Goal: Communication & Community: Answer question/provide support

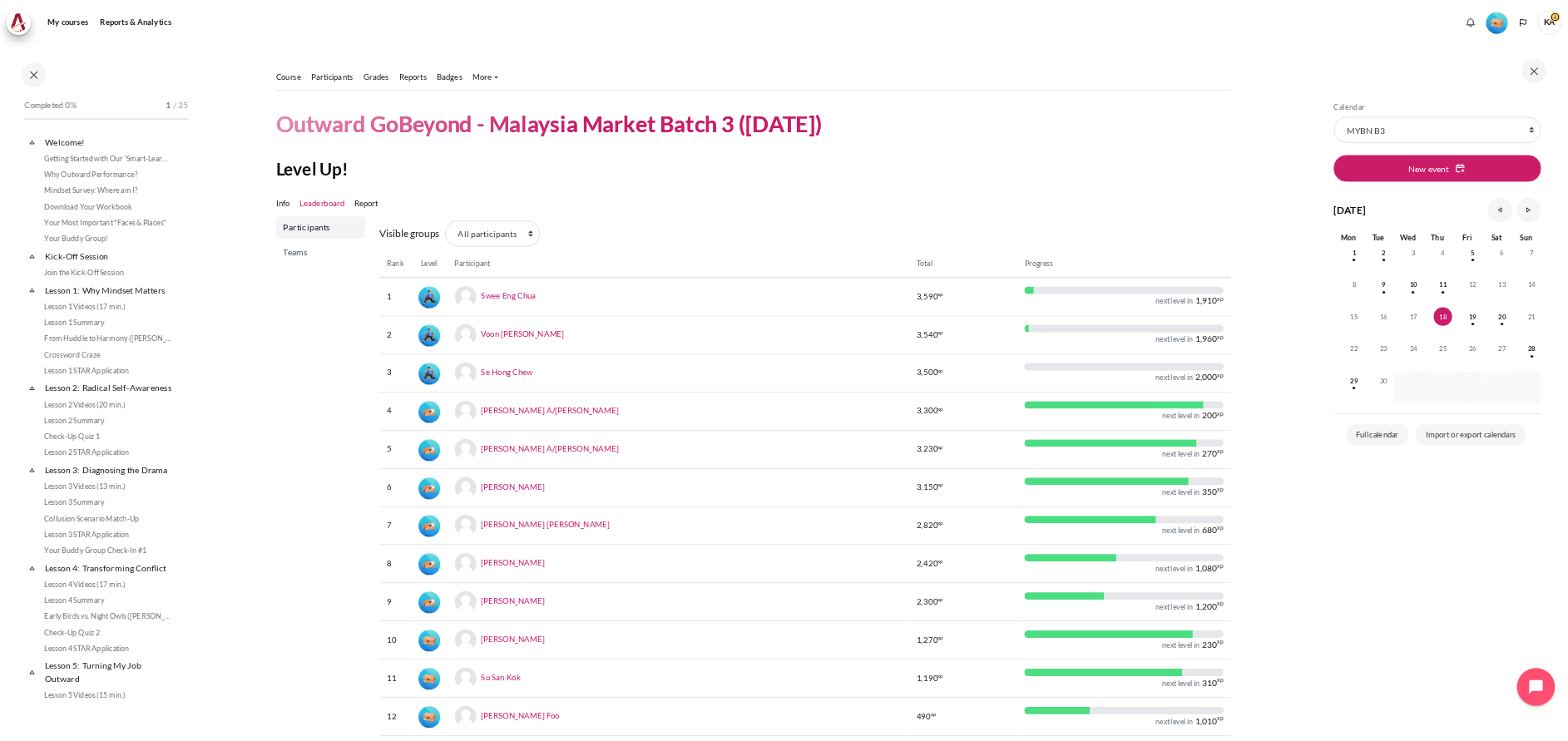
scroll to position [210, 0]
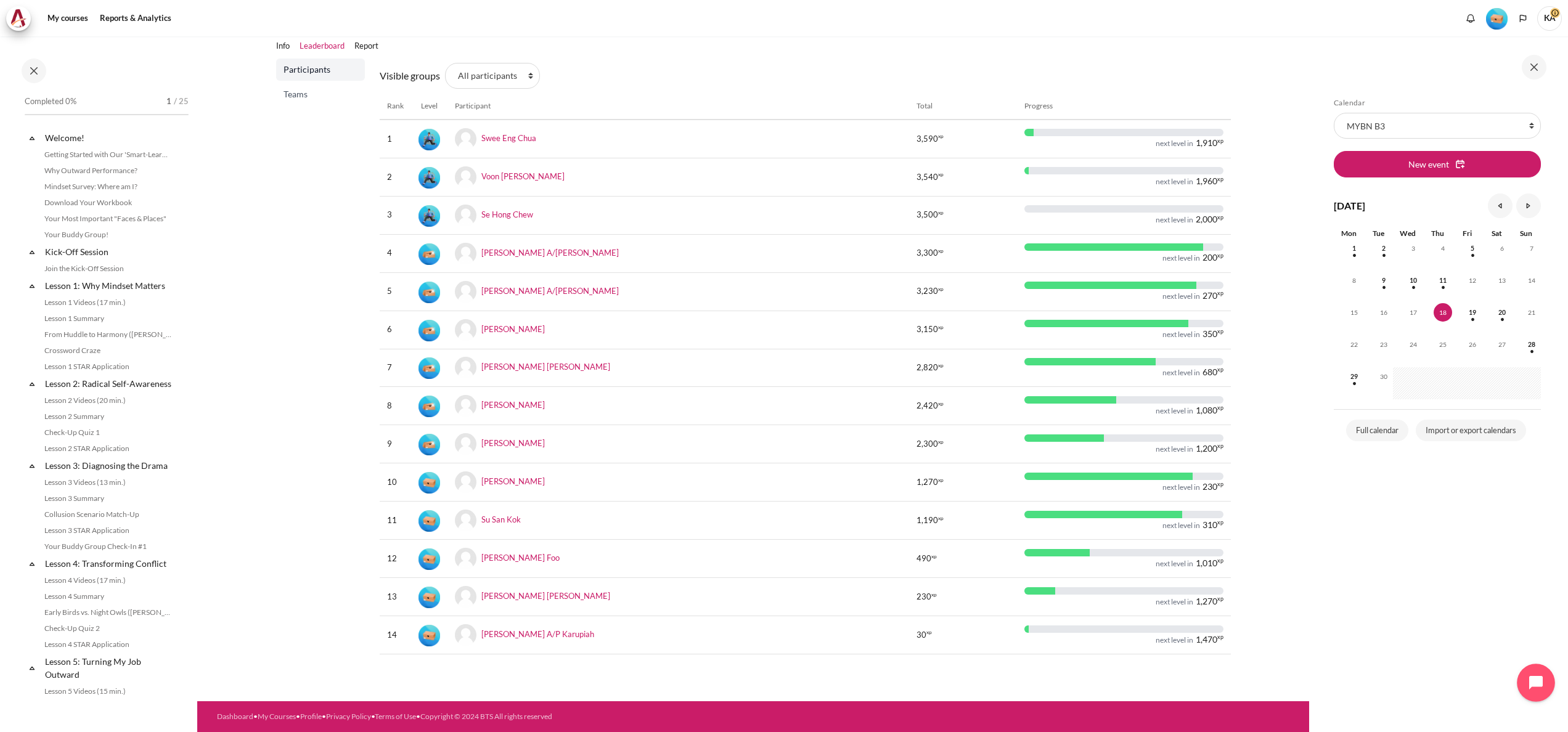
click at [1533, 686] on icon "Open chat widget" at bounding box center [1542, 683] width 19 height 19
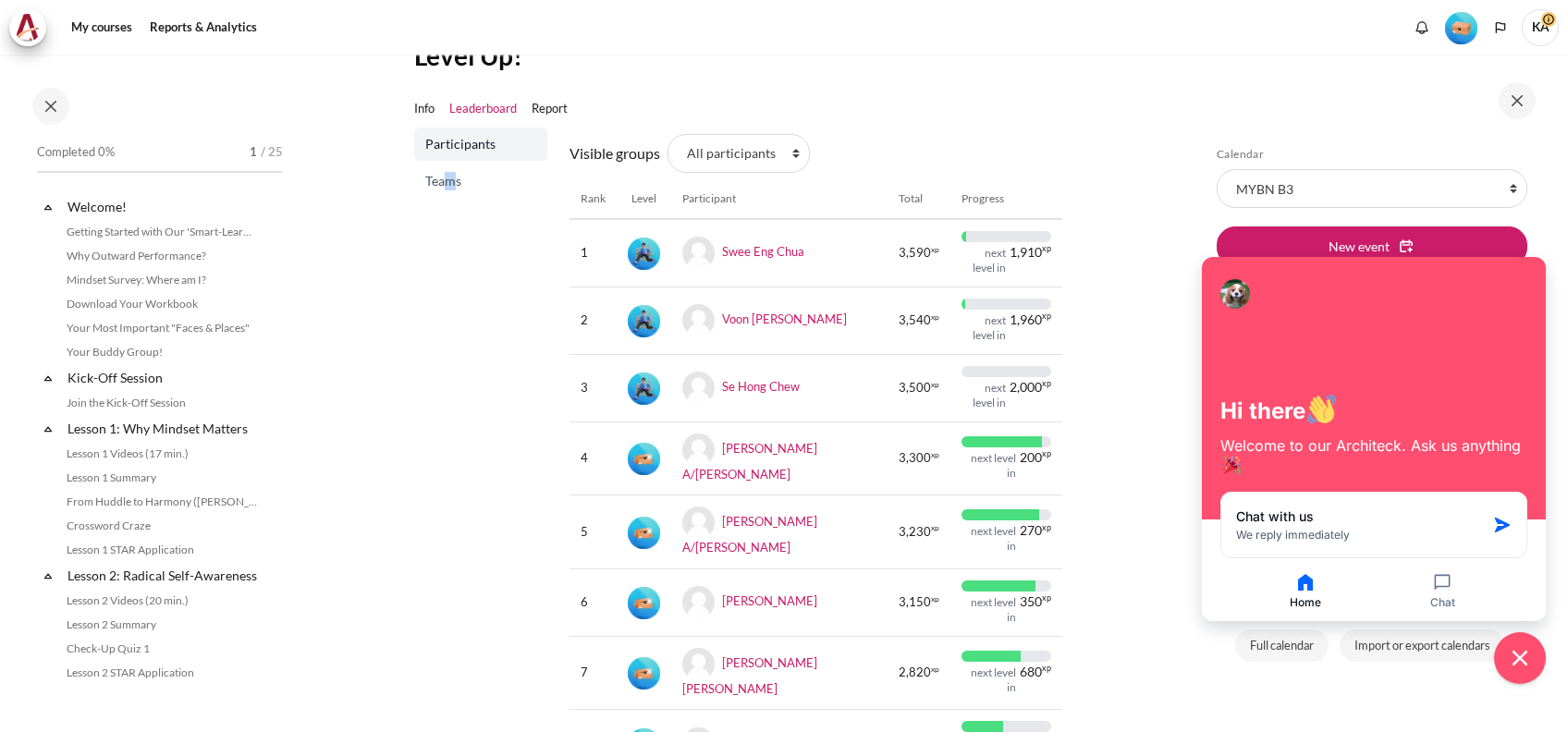
drag, startPoint x: 2220, startPoint y: 1, endPoint x: 451, endPoint y: 474, distance: 1831.1
click at [451, 474] on div "Participants Teams" at bounding box center [480, 668] width 133 height 1082
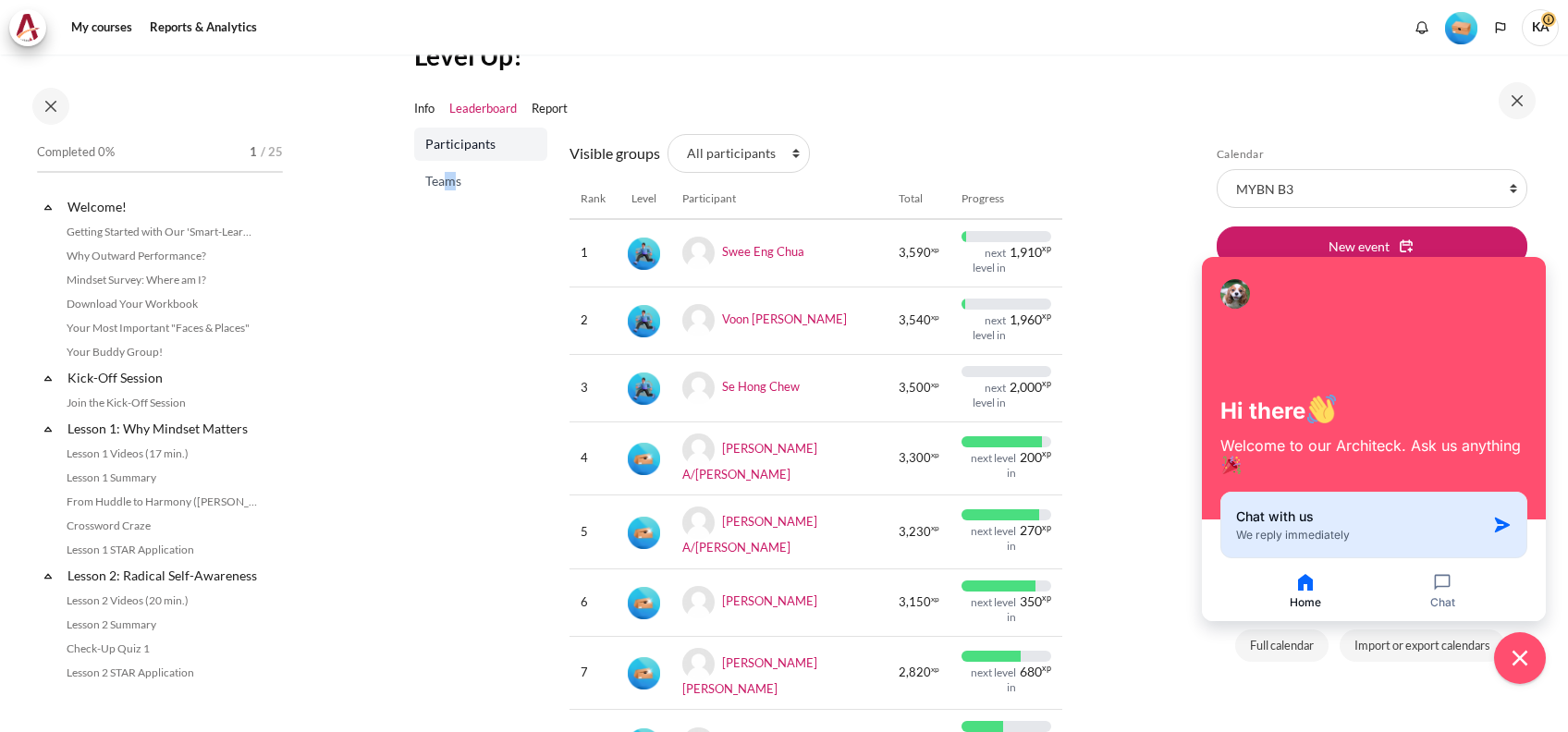
click at [1307, 516] on span "Chat with us" at bounding box center [1275, 516] width 78 height 19
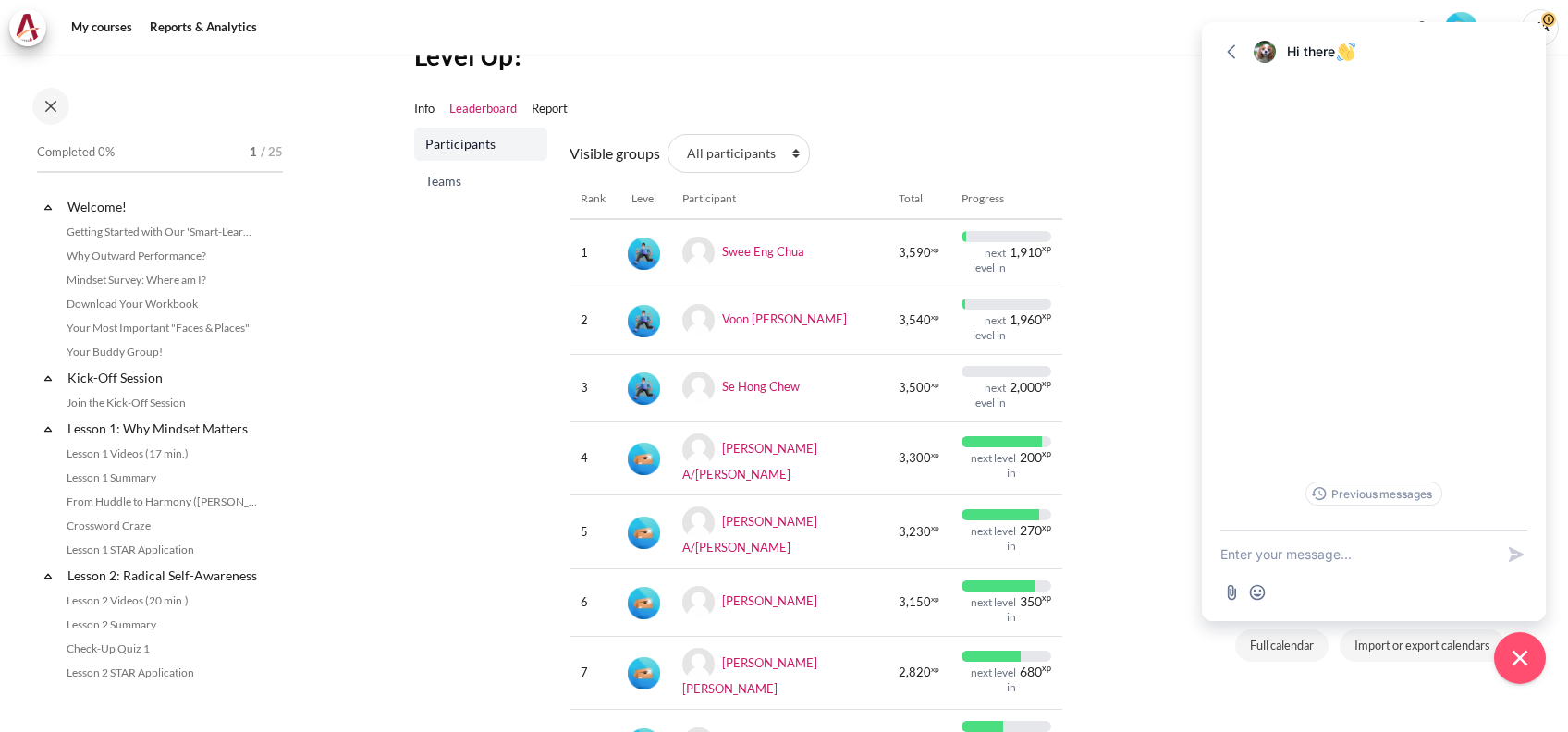
click at [1281, 552] on textarea "New message" at bounding box center [1358, 554] width 273 height 48
paste textarea "[EMAIL_ADDRESS][DOMAIN_NAME]"
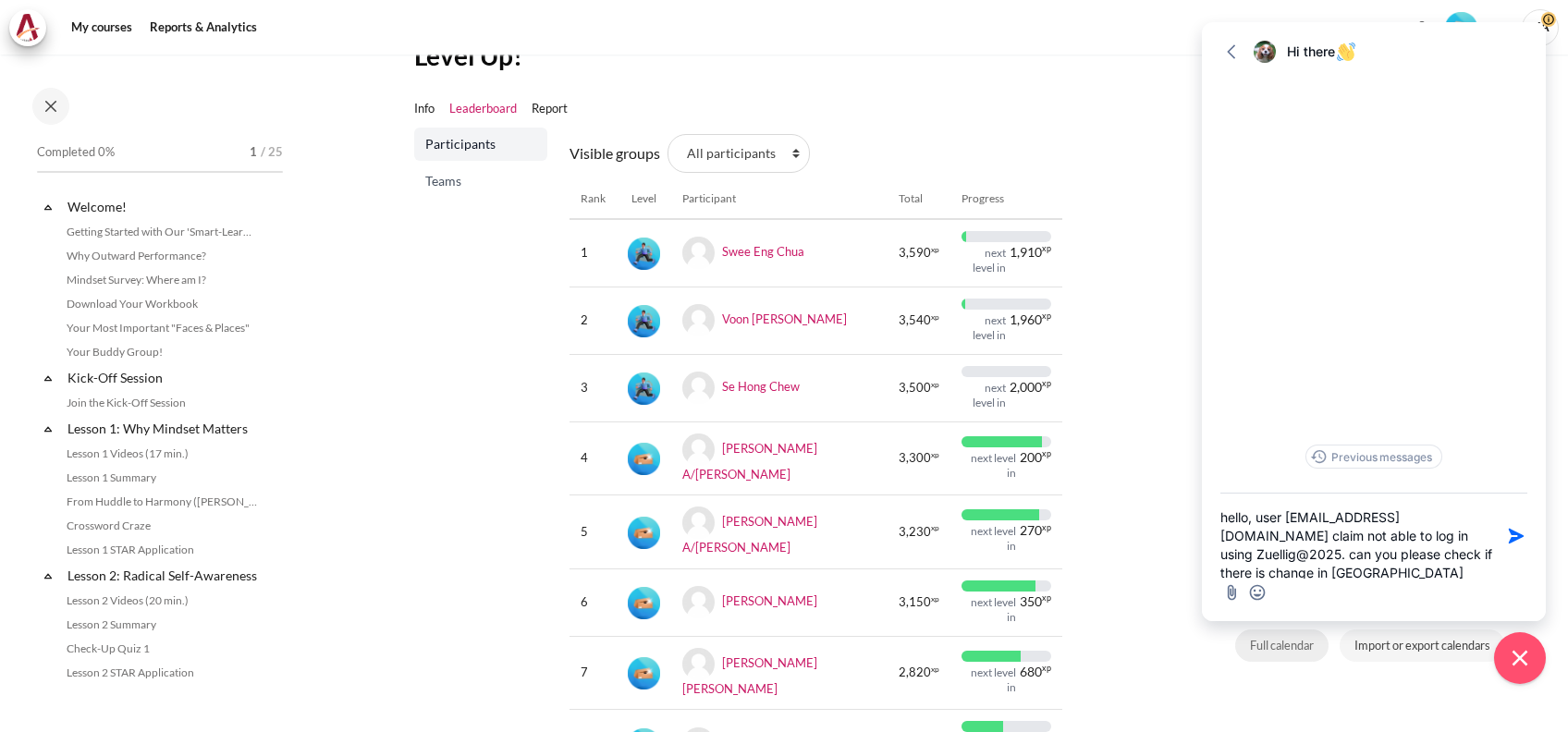
scroll to position [2, 0]
type textarea "hello, user [EMAIL_ADDRESS][DOMAIN_NAME] claim not able to log in using Zuellig…"
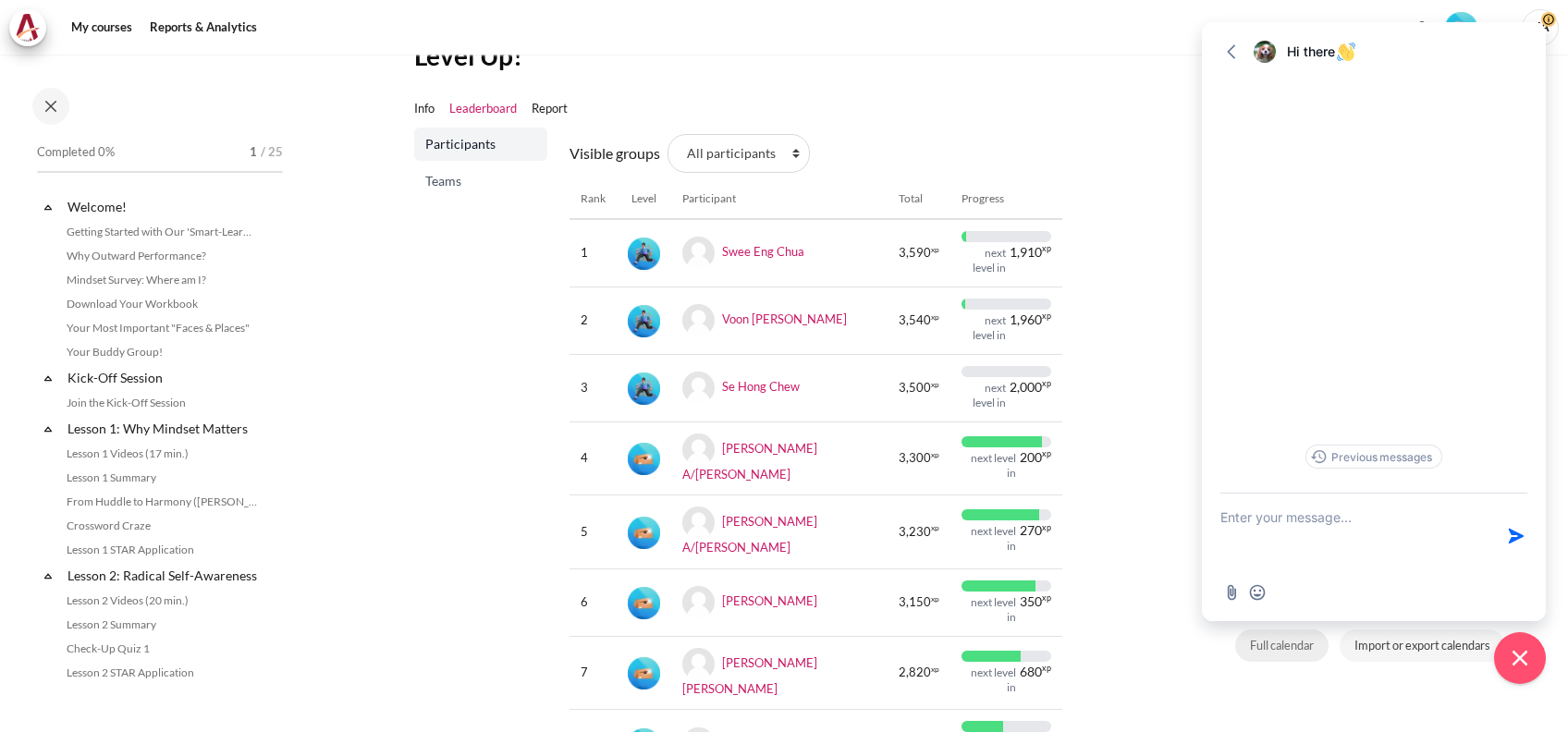
scroll to position [0, 0]
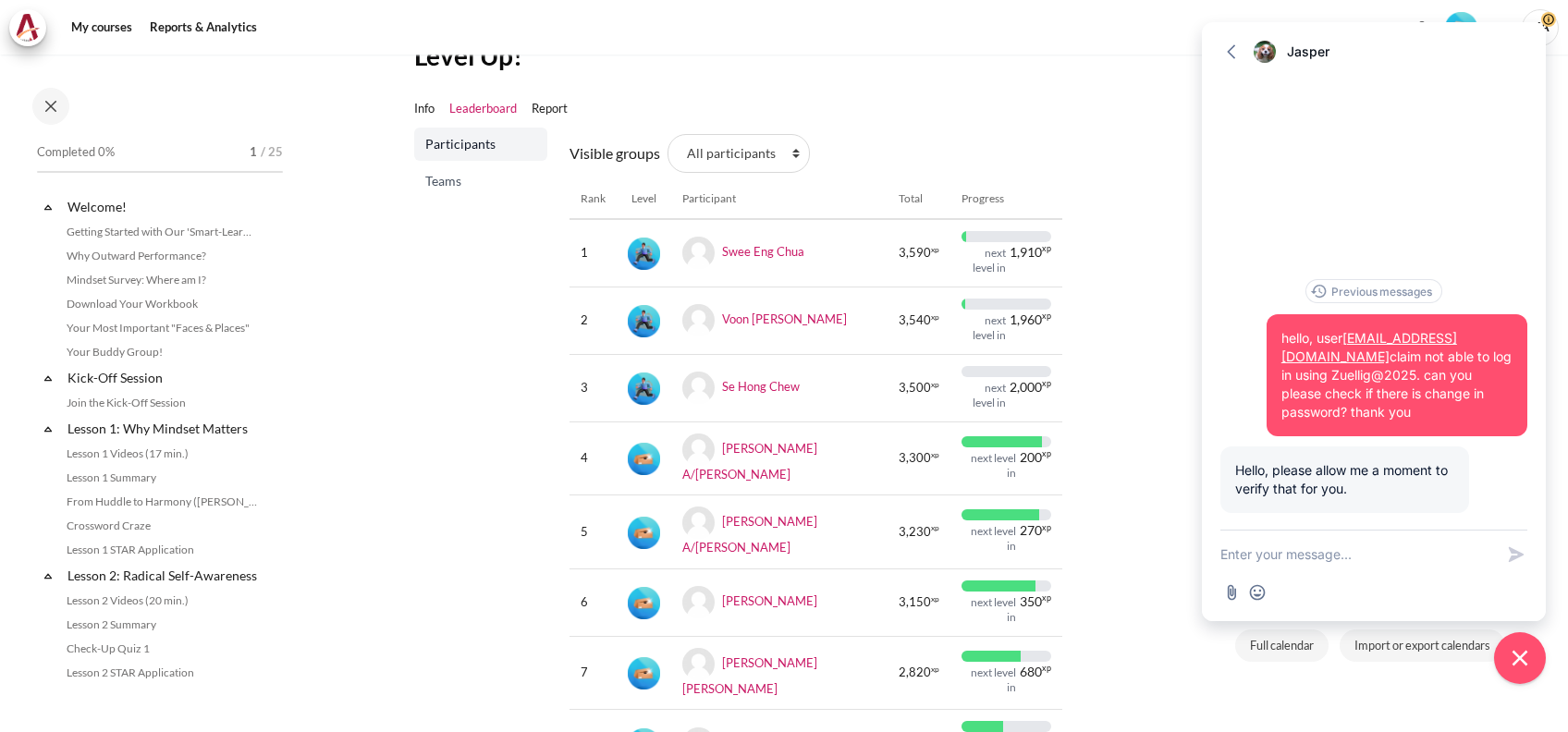
click at [1314, 568] on textarea "New message" at bounding box center [1358, 554] width 273 height 48
type textarea "sure, thank you"
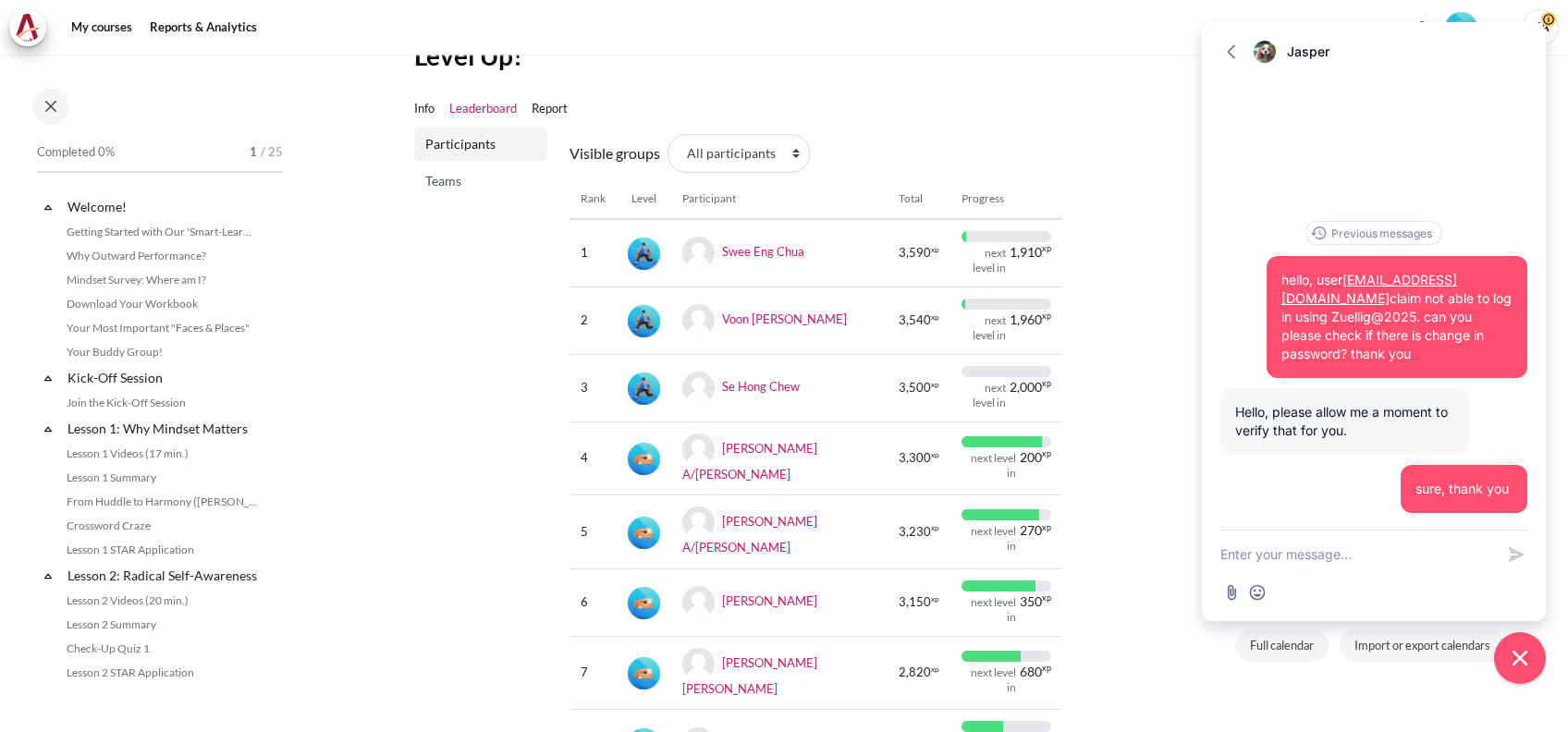
click at [1368, 558] on textarea "New message" at bounding box center [1358, 554] width 273 height 48
click at [1250, 547] on textarea "New message" at bounding box center [1358, 554] width 273 height 48
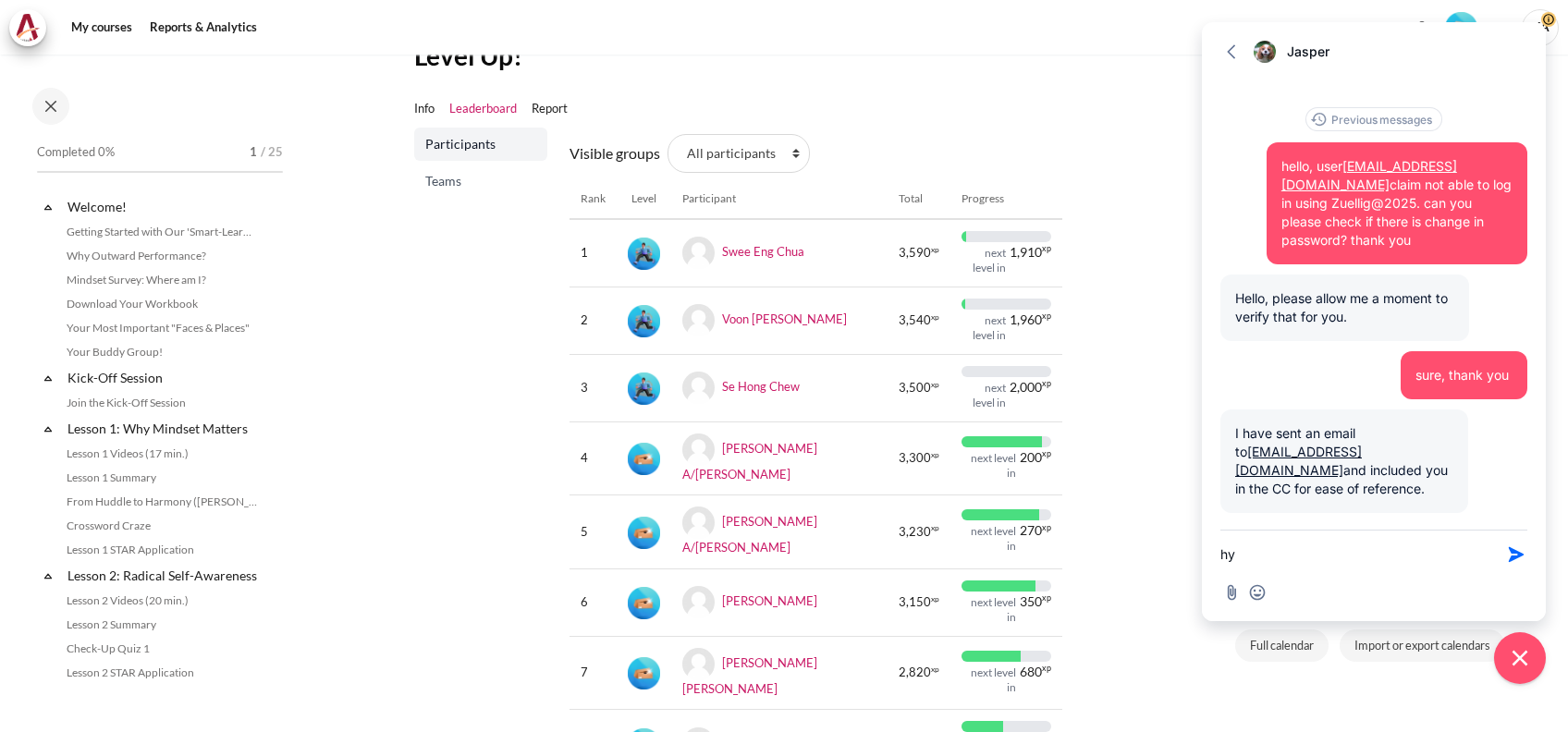
type textarea "h"
type textarea "thank you so much"
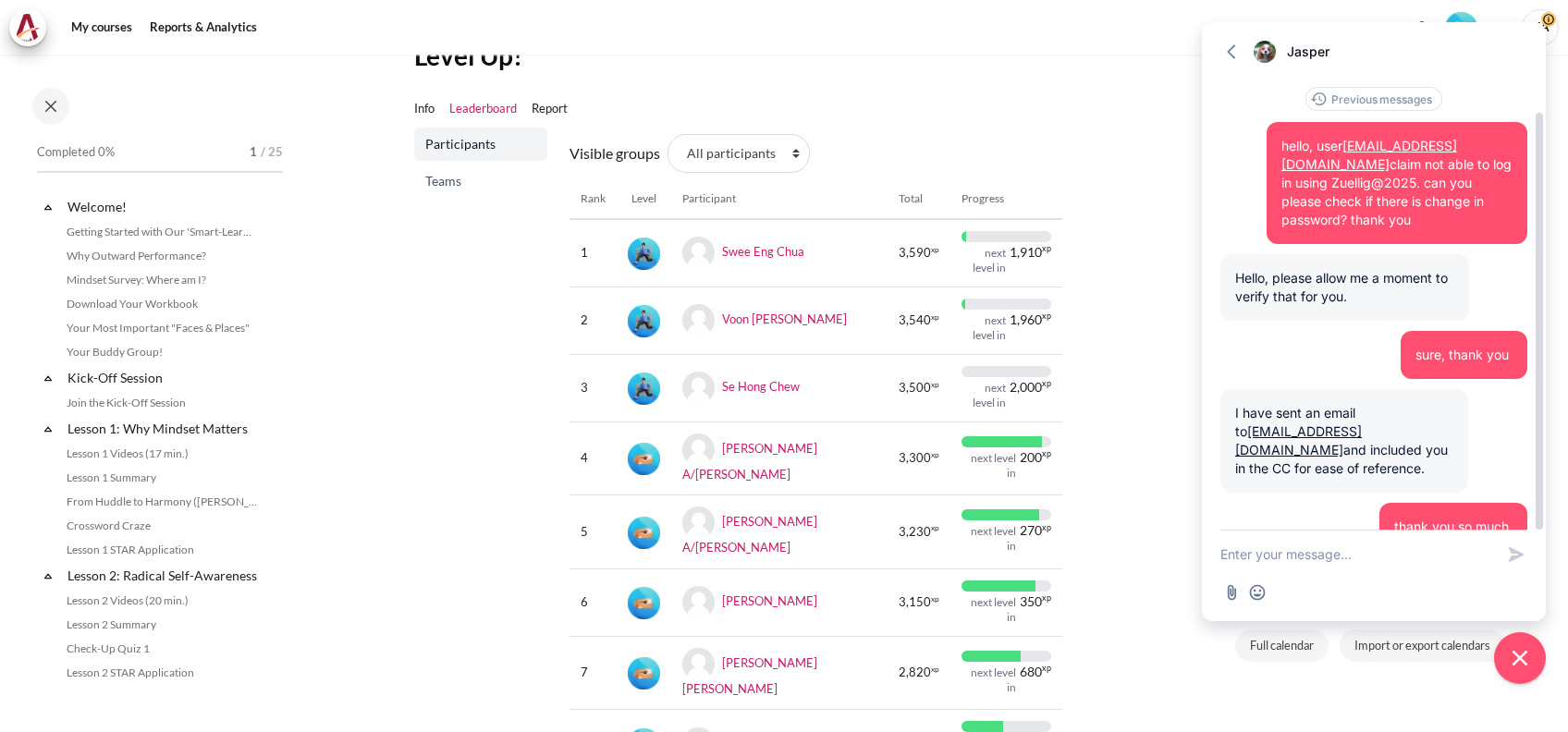
scroll to position [37, 0]
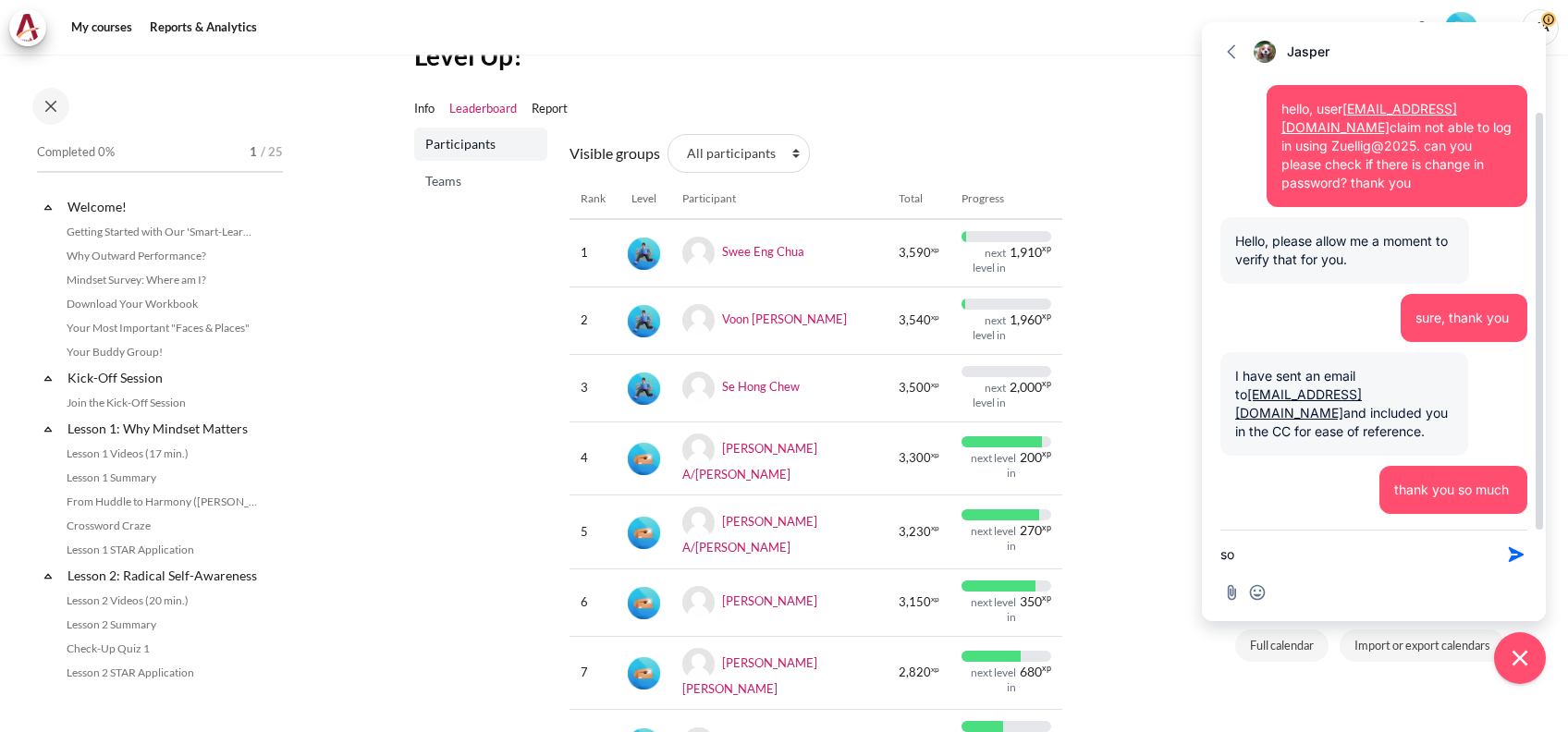
type textarea "s"
